Goal: Book appointment/travel/reservation

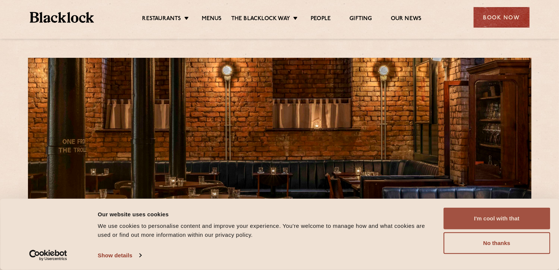
click at [503, 222] on button "I'm cool with that" at bounding box center [497, 219] width 107 height 22
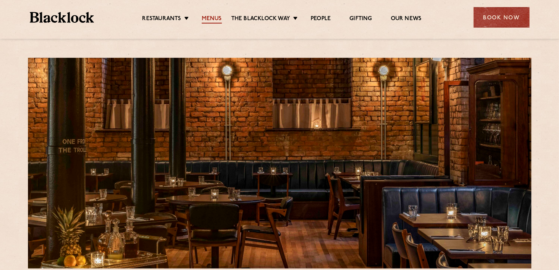
click at [207, 16] on link "Menus" at bounding box center [212, 19] width 20 height 8
click at [500, 15] on div "Book Now" at bounding box center [502, 17] width 56 height 21
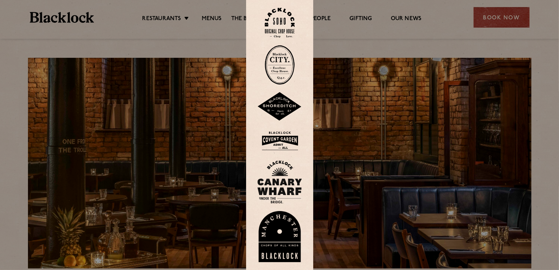
click at [282, 241] on img at bounding box center [279, 236] width 45 height 51
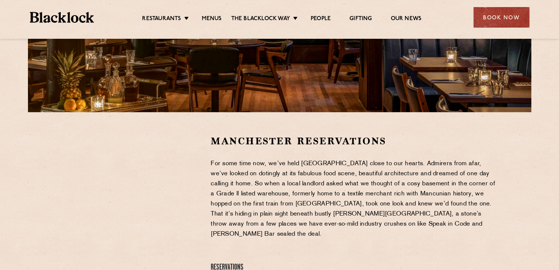
scroll to position [174, 0]
